Goal: Task Accomplishment & Management: Use online tool/utility

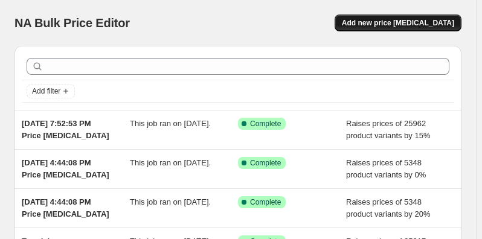
click at [412, 19] on span "Add new price [MEDICAL_DATA]" at bounding box center [398, 23] width 112 height 10
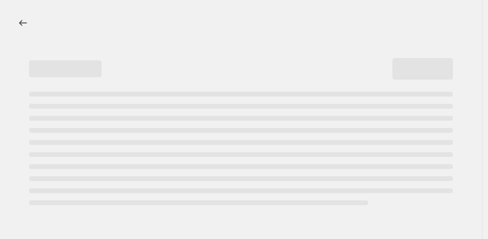
select select "percentage"
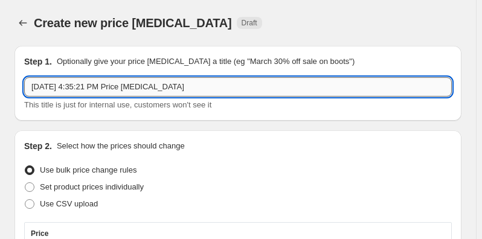
click at [197, 85] on input "[DATE] 4:35:21 PM Price [MEDICAL_DATA]" at bounding box center [238, 86] width 428 height 19
click at [187, 85] on input "[DATE] 4:35:21 PM Price [MEDICAL_DATA] Allure" at bounding box center [238, 86] width 428 height 19
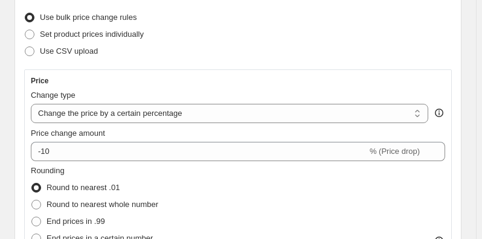
scroll to position [164, 0]
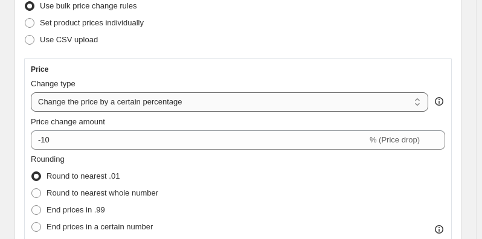
type input "[DATE] 4:35:21 PM Price change jobm Allure"
click at [106, 104] on select "Change the price to a certain amount Change the price by a certain amount Chang…" at bounding box center [230, 101] width 398 height 19
select select "by"
click at [31, 92] on select "Change the price to a certain amount Change the price by a certain amount Chang…" at bounding box center [230, 101] width 398 height 19
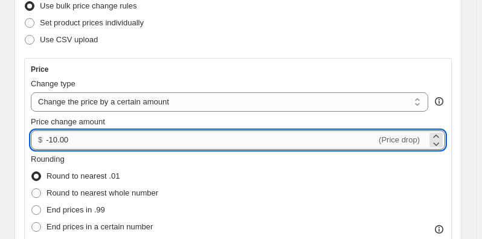
click at [77, 140] on input "-10.00" at bounding box center [211, 140] width 331 height 19
type input "-1"
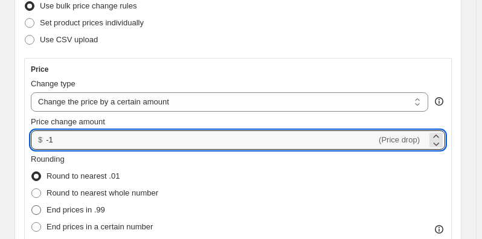
type input "-1.00"
click at [36, 209] on span at bounding box center [36, 210] width 10 height 10
click at [32, 206] on input "End prices in .99" at bounding box center [31, 205] width 1 height 1
radio input "true"
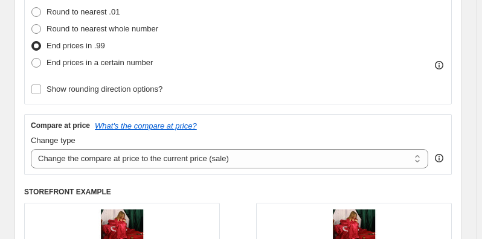
scroll to position [329, 0]
click at [90, 156] on select "Change the compare at price to the current price (sale) Change the compare at p…" at bounding box center [230, 158] width 398 height 19
select select "remove"
click at [31, 149] on select "Change the compare at price to the current price (sale) Change the compare at p…" at bounding box center [230, 158] width 398 height 19
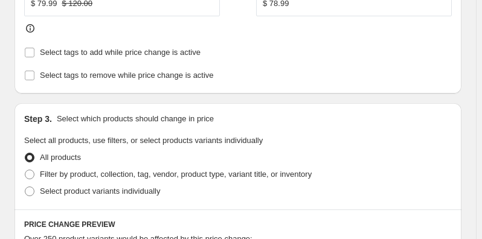
scroll to position [659, 0]
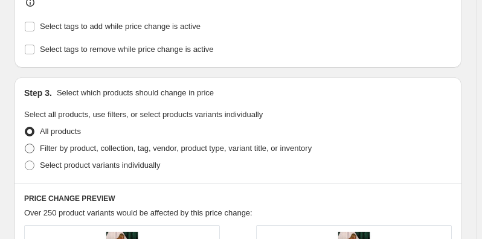
click at [30, 144] on span at bounding box center [30, 149] width 10 height 10
click at [25, 144] on input "Filter by product, collection, tag, vendor, product type, variant title, or inv…" at bounding box center [25, 144] width 1 height 1
radio input "true"
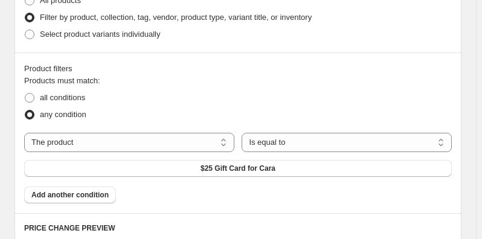
scroll to position [714, 0]
click at [49, 133] on select "The product The product's collection The product's tag The product's vendor The…" at bounding box center [129, 142] width 210 height 19
select select "vendor"
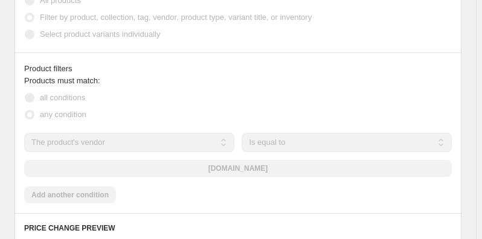
scroll to position [790, 0]
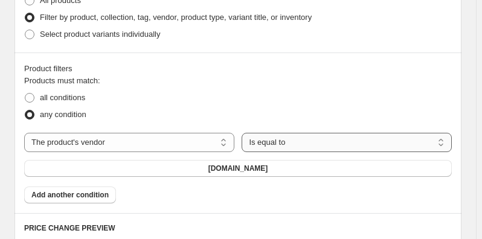
click at [263, 133] on select "Is equal to Is not equal to" at bounding box center [347, 142] width 210 height 19
click at [244, 133] on select "Is equal to Is not equal to" at bounding box center [347, 142] width 210 height 19
click at [147, 160] on button "[DOMAIN_NAME]" at bounding box center [238, 168] width 428 height 17
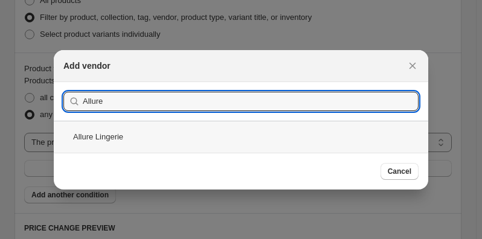
type input "Allure"
click at [129, 133] on div "Allure Lingerie" at bounding box center [241, 137] width 375 height 32
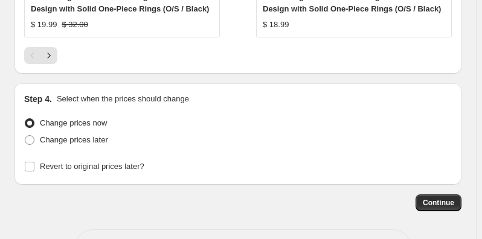
scroll to position [1504, 0]
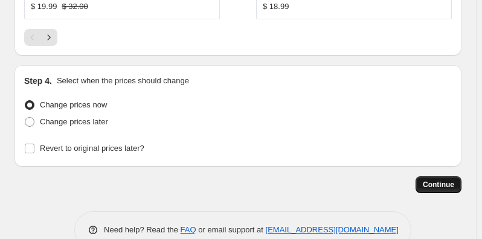
click at [454, 181] on span "Continue" at bounding box center [438, 185] width 31 height 10
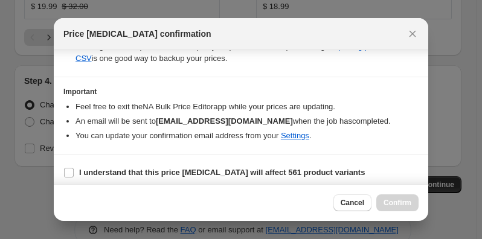
scroll to position [272, 0]
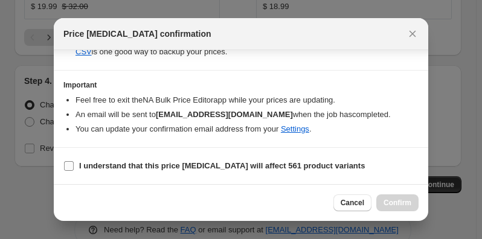
click at [69, 165] on input "I understand that this price [MEDICAL_DATA] will affect 561 product variants" at bounding box center [69, 166] width 10 height 10
checkbox input "true"
click at [394, 200] on span "Confirm" at bounding box center [398, 203] width 28 height 10
type input "[DATE] 4:35:21 PM Price change jobm Allure"
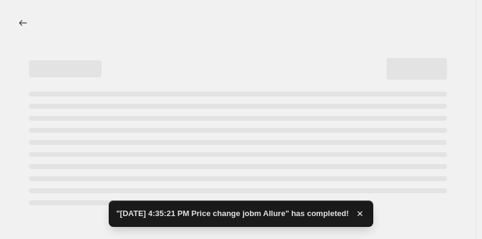
select select "by"
select select "remove"
select select "vendor"
